Goal: Check status: Check status

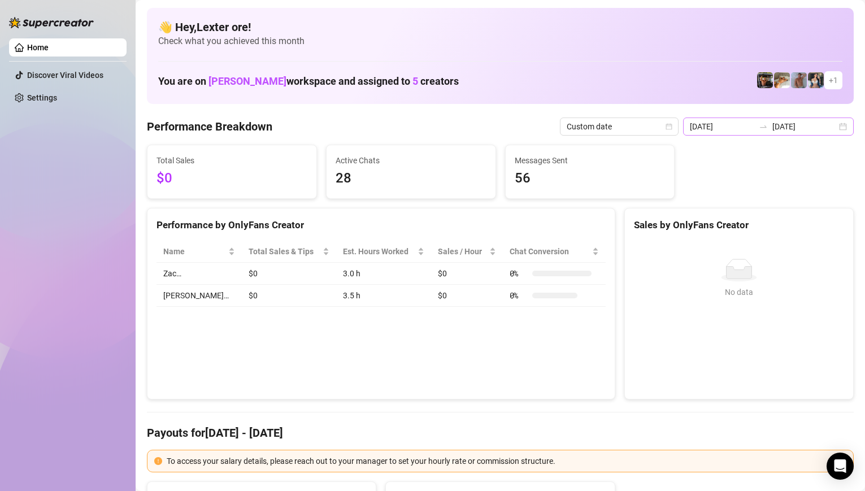
click at [833, 125] on div "2025-08-11 2025-08-11" at bounding box center [768, 127] width 171 height 18
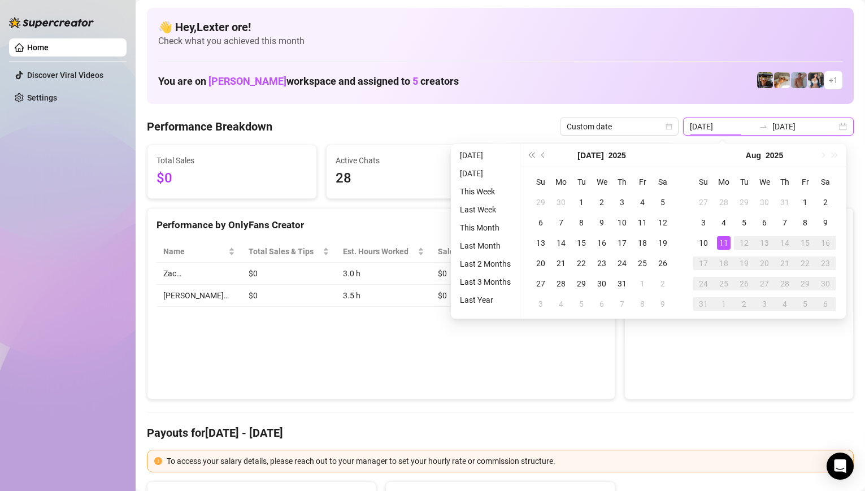
type input "[DATE]"
click at [728, 238] on div "11" at bounding box center [724, 243] width 14 height 14
click at [726, 239] on div "11" at bounding box center [724, 243] width 14 height 14
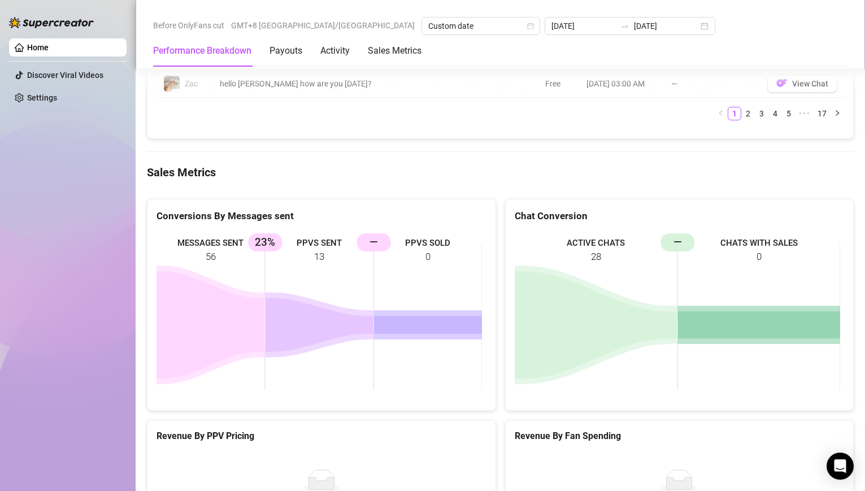
scroll to position [1450, 0]
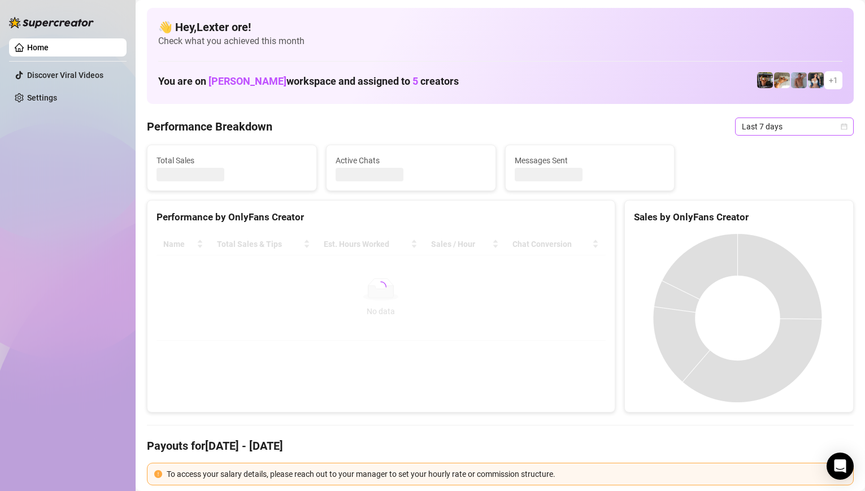
click at [831, 128] on span "Last 7 days" at bounding box center [794, 126] width 105 height 17
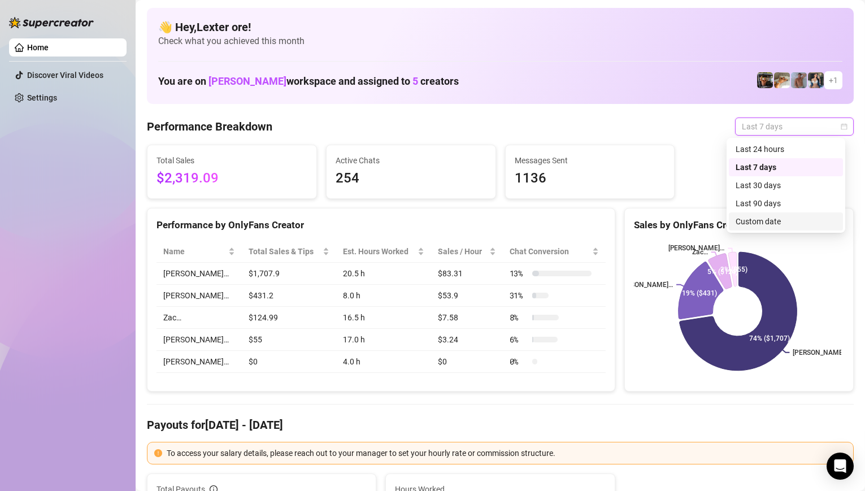
click at [775, 218] on div "Custom date" at bounding box center [786, 221] width 101 height 12
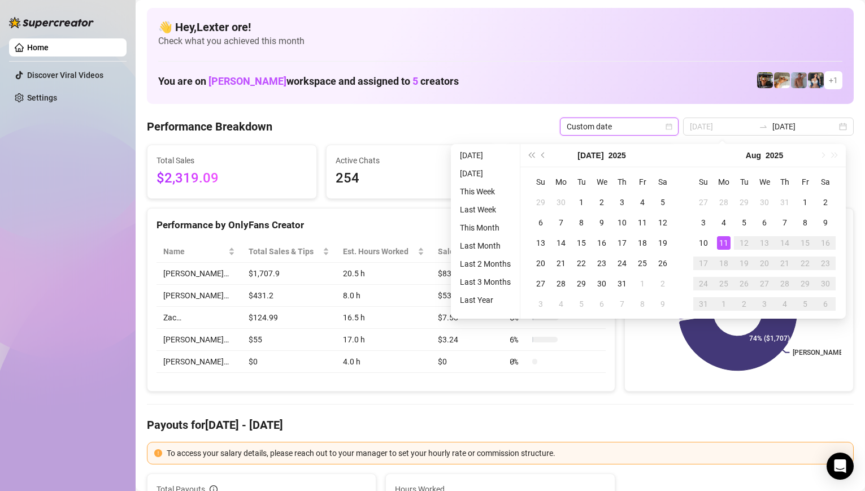
type input "[DATE]"
click at [725, 241] on div "11" at bounding box center [724, 243] width 14 height 14
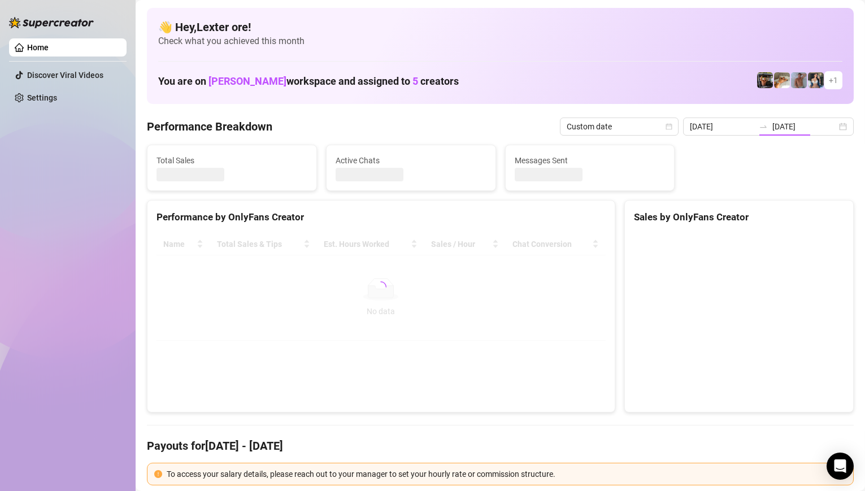
type input "[DATE]"
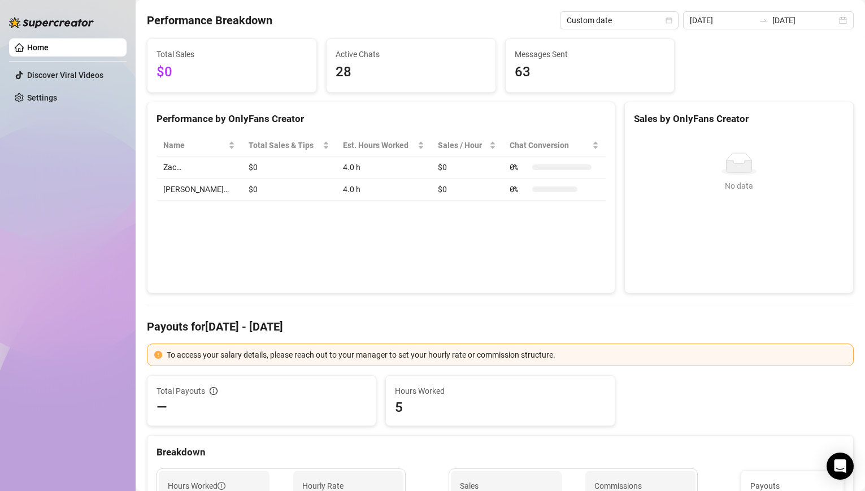
scroll to position [142, 0]
